Goal: Information Seeking & Learning: Learn about a topic

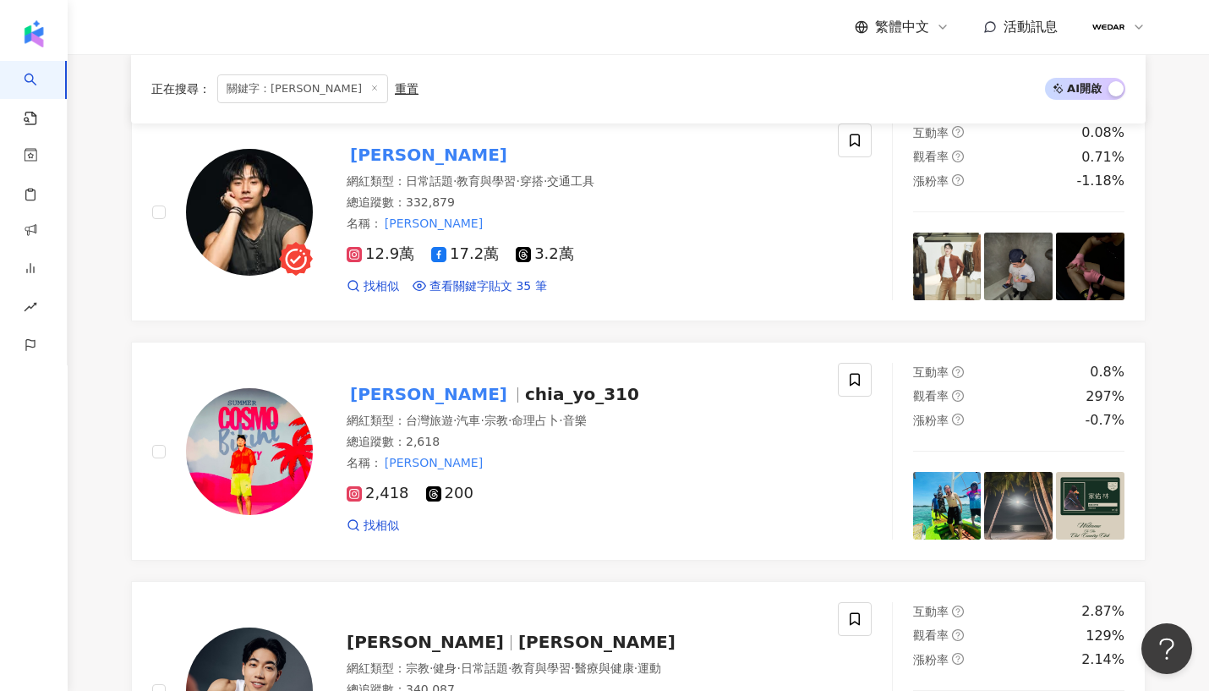
scroll to position [577, 0]
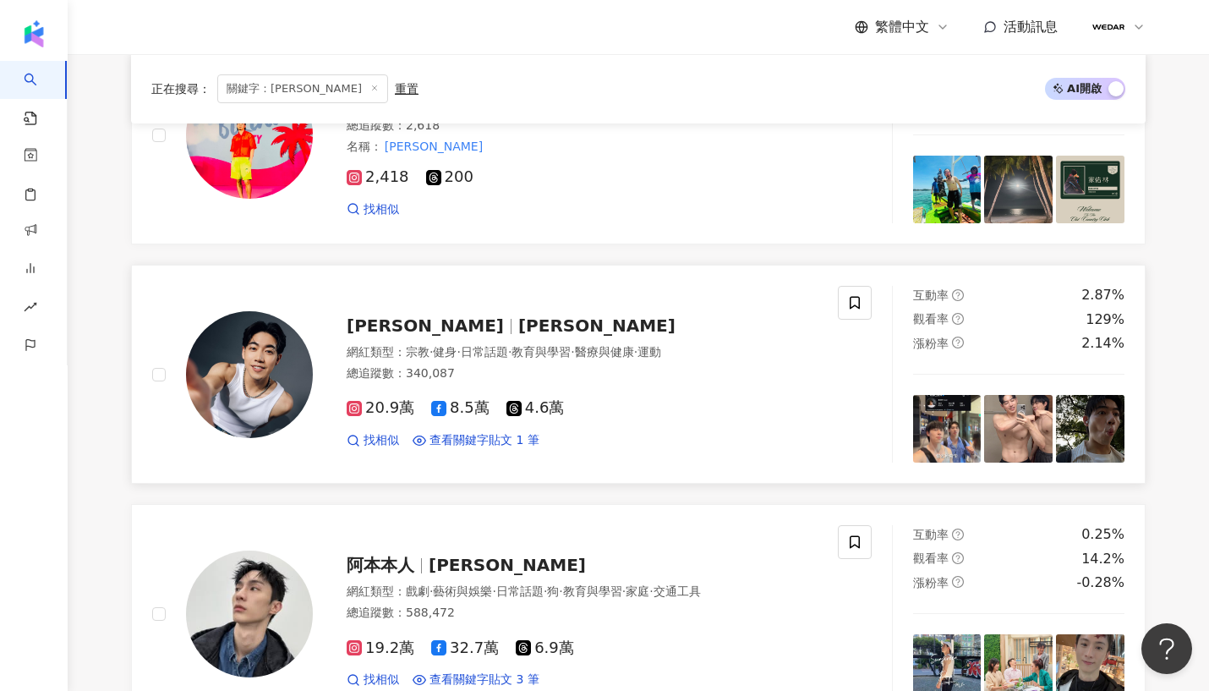
click at [301, 354] on img at bounding box center [249, 374] width 127 height 127
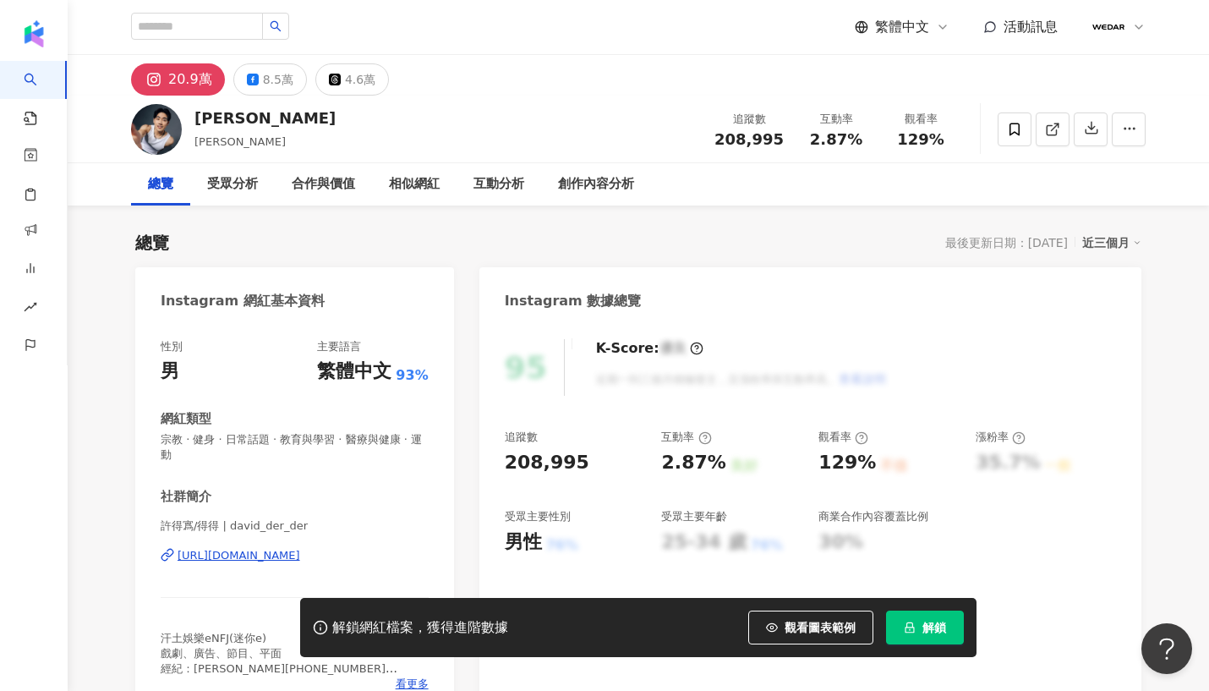
click at [300, 557] on div "https://www.instagram.com/david_der_der/" at bounding box center [239, 555] width 123 height 15
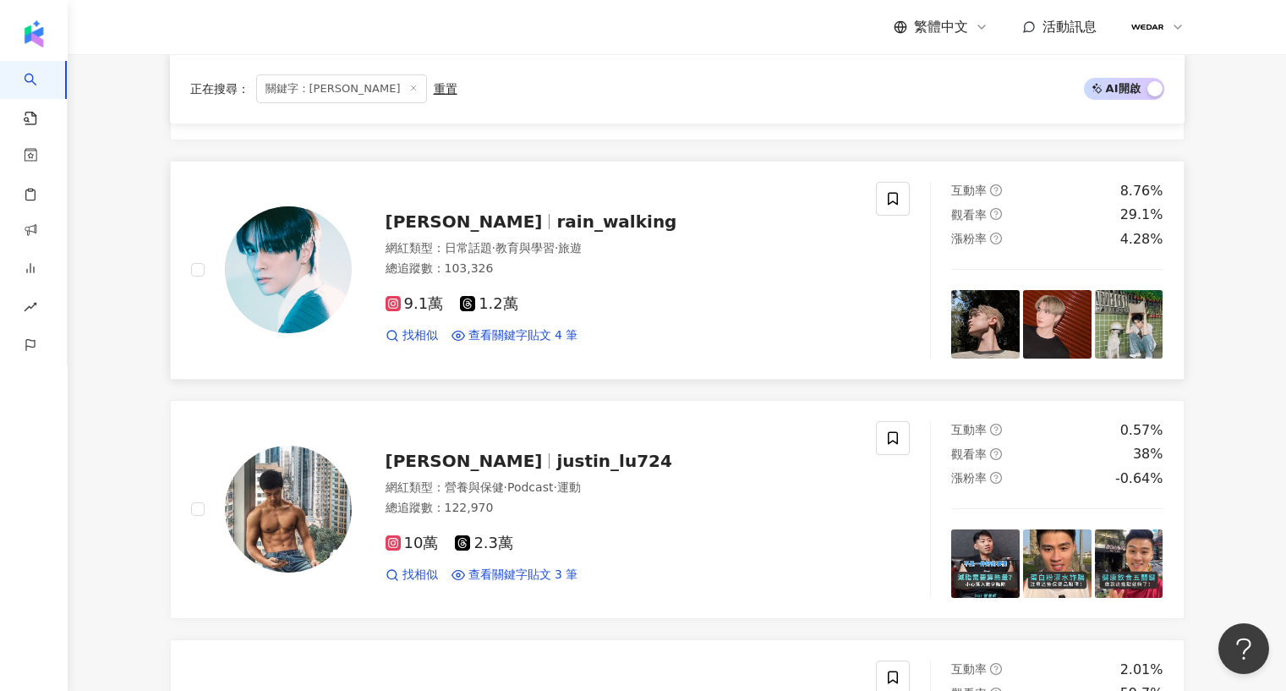
scroll to position [2821, 0]
